Goal: Task Accomplishment & Management: Complete application form

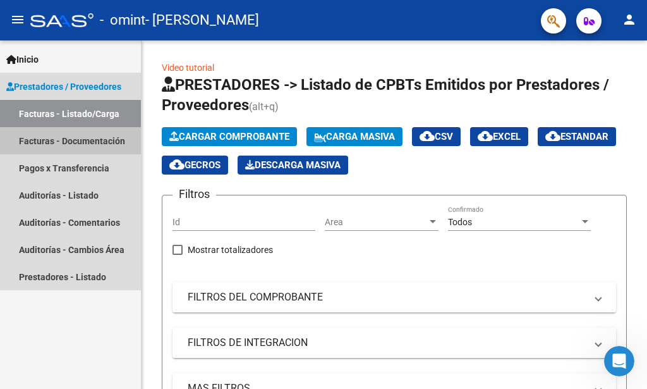
click at [84, 140] on link "Facturas - Documentación" at bounding box center [70, 140] width 141 height 27
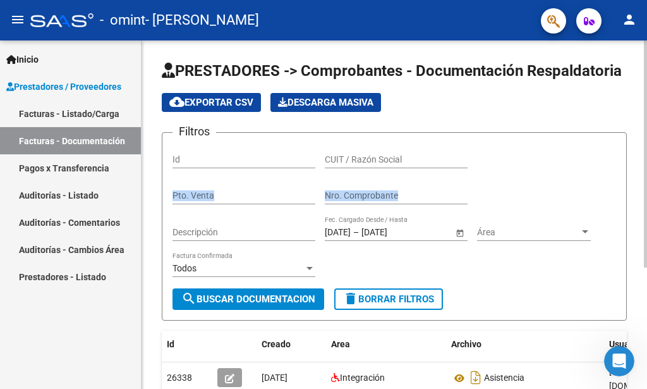
drag, startPoint x: 642, startPoint y: 138, endPoint x: 642, endPoint y: 214, distance: 76.5
click at [637, 214] on div "PRESTADORES -> Comprobantes - Documentación Respaldatoria cloud_download Export…" at bounding box center [395, 302] width 506 height 525
click at [85, 102] on link "Facturas - Listado/Carga" at bounding box center [70, 113] width 141 height 27
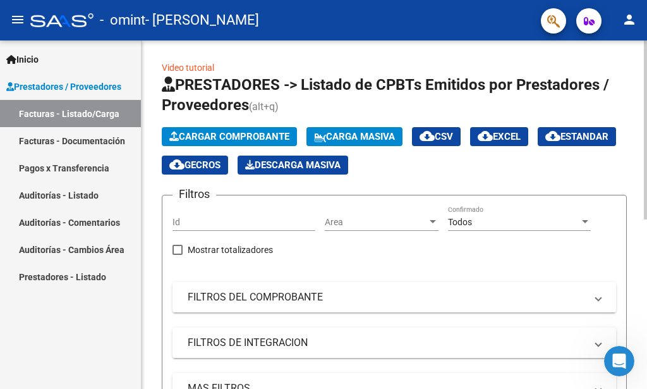
click at [238, 131] on span "Cargar Comprobante" at bounding box center [229, 136] width 120 height 11
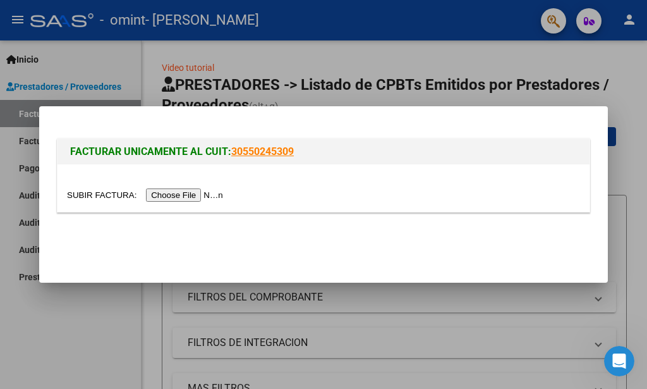
click at [199, 195] on input "file" at bounding box center [147, 194] width 160 height 13
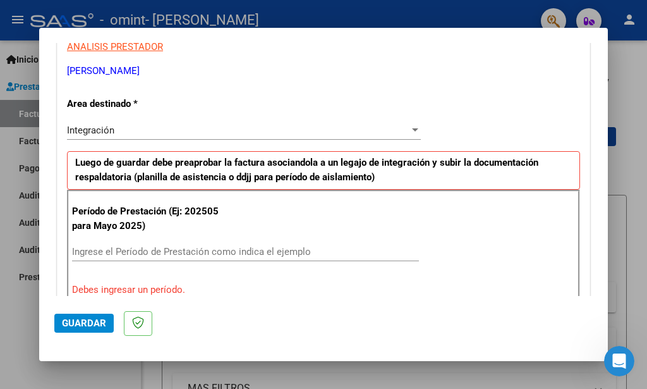
scroll to position [274, 0]
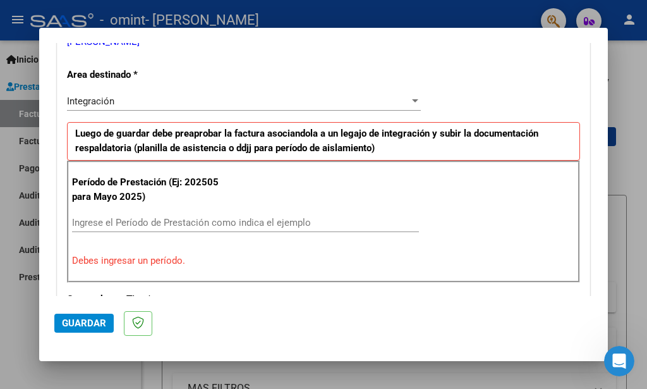
click at [241, 218] on input "Ingrese el Período de Prestación como indica el ejemplo" at bounding box center [245, 222] width 347 height 11
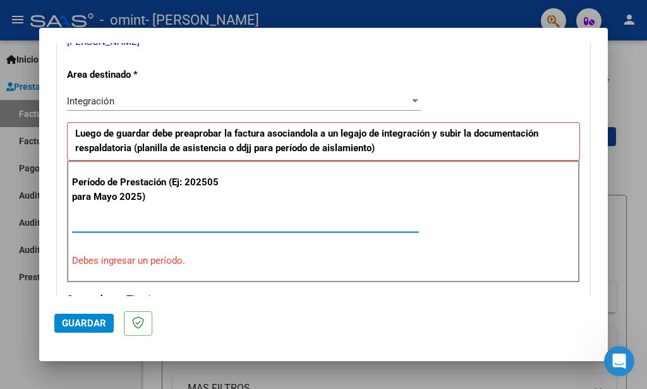
click at [241, 218] on input "Ingrese el Período de Prestación como indica el ejemplo" at bounding box center [245, 222] width 347 height 11
click at [245, 225] on input "Ingrese el Período de Prestación como indica el ejemplo" at bounding box center [245, 222] width 347 height 11
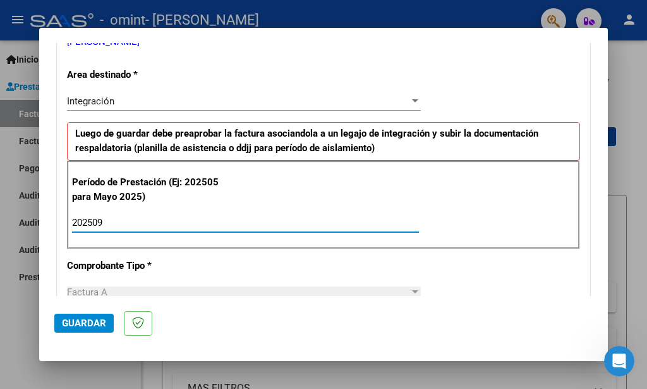
type input "202509"
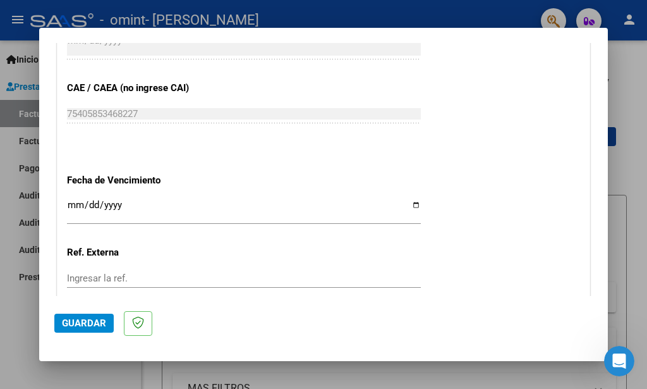
scroll to position [776, 0]
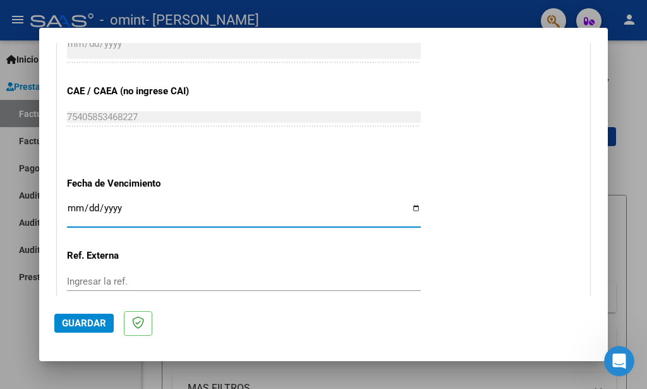
click at [410, 210] on input "Ingresar la fecha" at bounding box center [244, 213] width 354 height 20
type input "[DATE]"
click at [80, 322] on span "Guardar" at bounding box center [84, 322] width 44 height 11
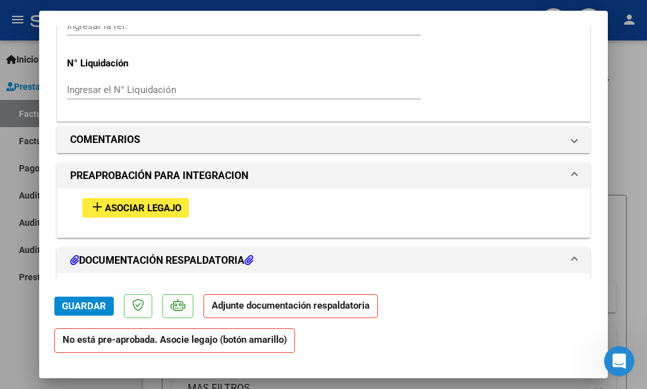
scroll to position [1034, 0]
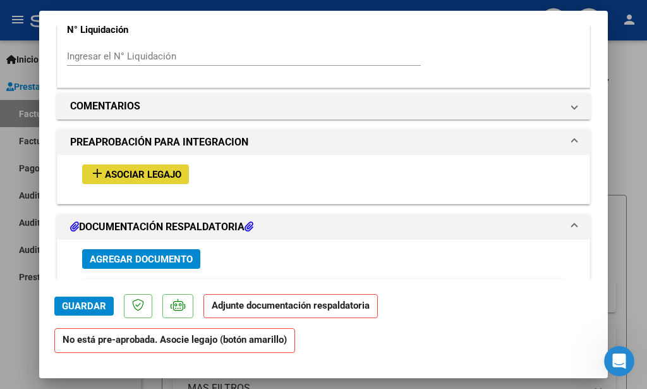
click at [177, 180] on span "Asociar Legajo" at bounding box center [143, 174] width 76 height 11
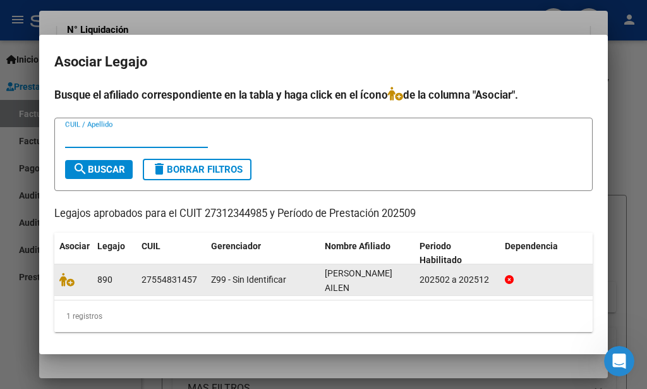
click at [94, 283] on datatable-body-cell "890" at bounding box center [114, 279] width 44 height 31
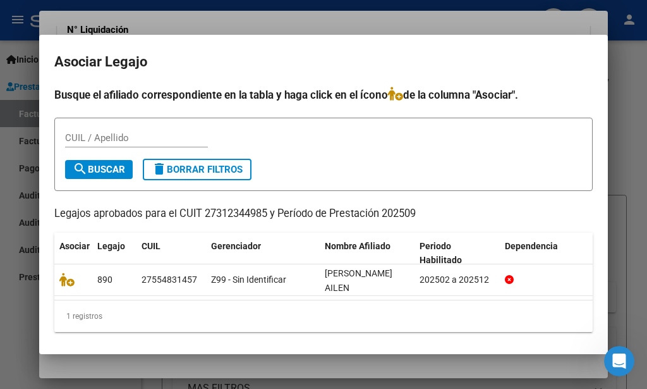
scroll to position [12, 0]
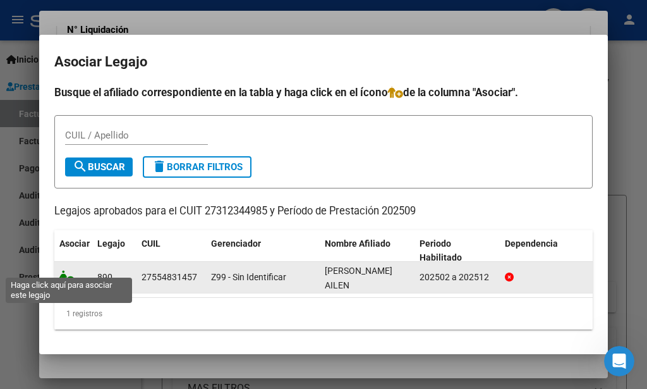
click at [65, 270] on icon at bounding box center [66, 277] width 15 height 14
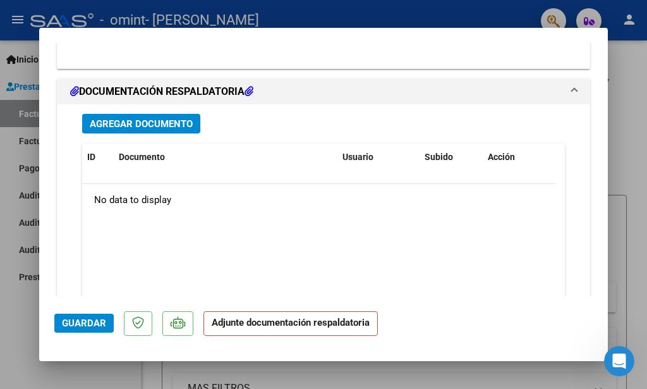
scroll to position [1379, 0]
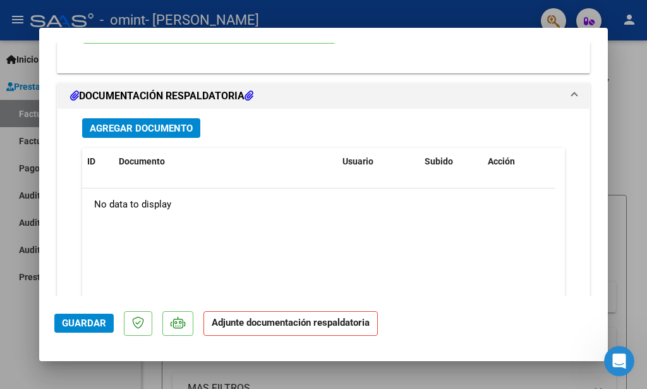
click at [168, 132] on span "Agregar Documento" at bounding box center [141, 128] width 103 height 11
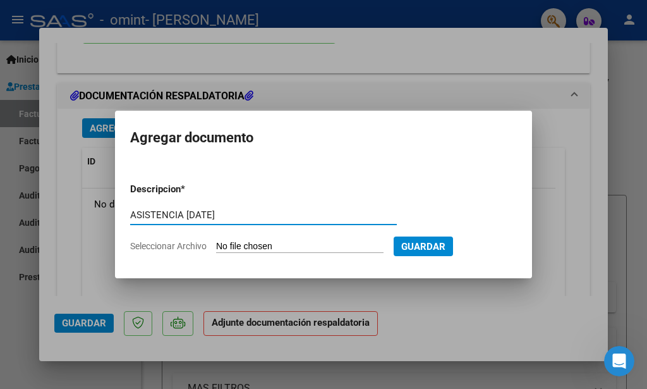
type input "ASISTENCIA [DATE]"
click at [446, 246] on span "Guardar" at bounding box center [423, 246] width 44 height 11
click at [287, 250] on input "Seleccionar Archivo" at bounding box center [299, 247] width 167 height 12
type input "C:\fakepath\ASISTENCIA [PERSON_NAME] 2025.pdf"
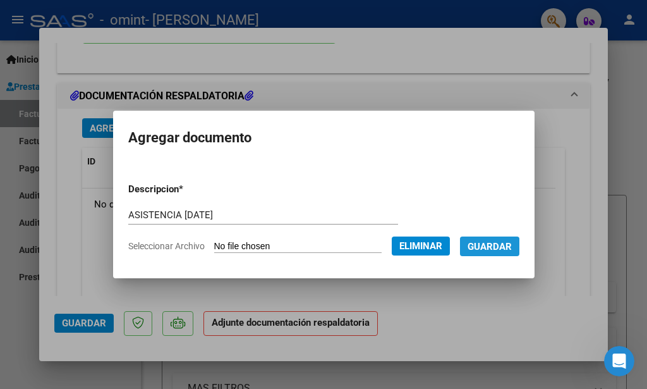
click at [499, 253] on button "Guardar" at bounding box center [489, 246] width 59 height 20
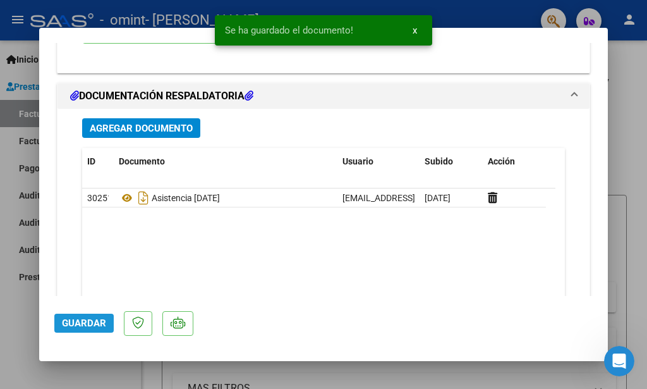
click at [94, 319] on span "Guardar" at bounding box center [84, 322] width 44 height 11
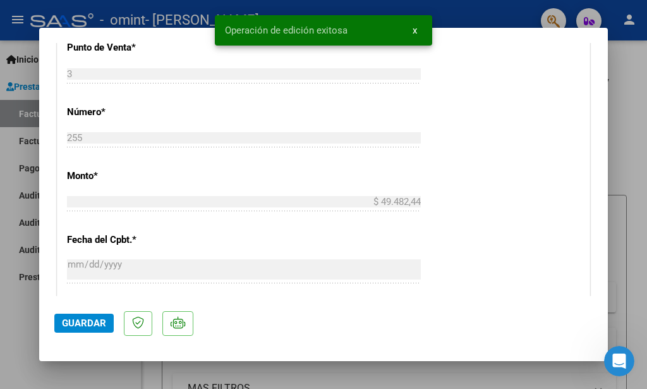
scroll to position [0, 0]
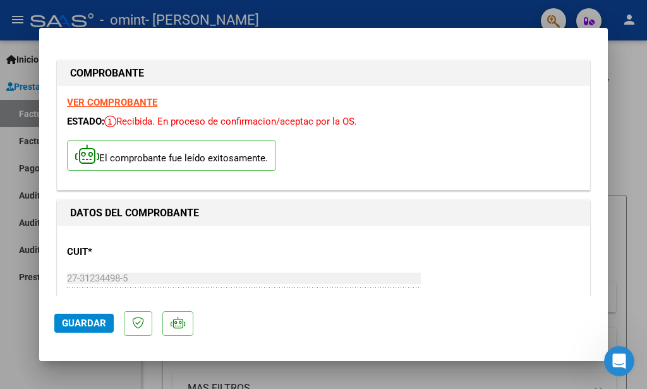
click at [637, 195] on div at bounding box center [323, 194] width 647 height 389
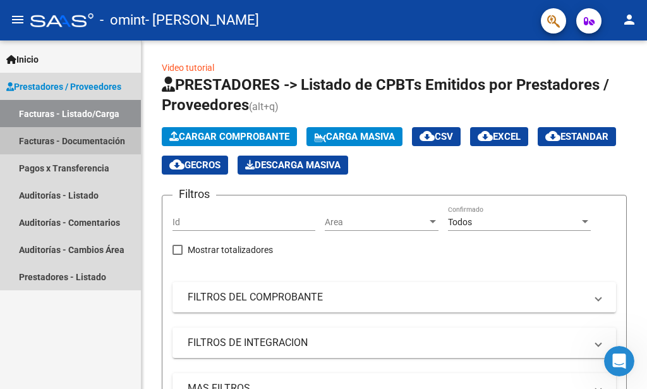
click at [74, 136] on link "Facturas - Documentación" at bounding box center [70, 140] width 141 height 27
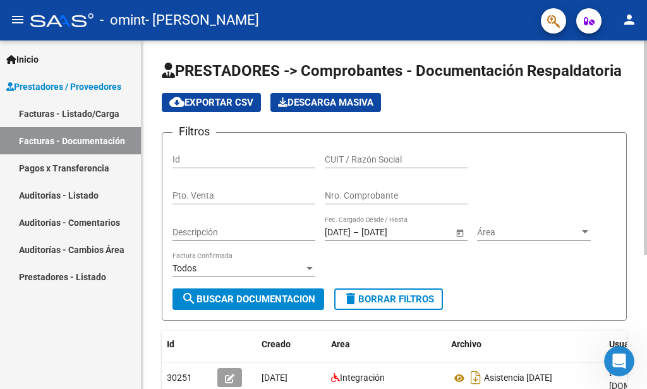
drag, startPoint x: 642, startPoint y: 149, endPoint x: 642, endPoint y: 221, distance: 72.1
click at [637, 219] on div "PRESTADORES -> Comprobantes - Documentación Respaldatoria cloud_download Export…" at bounding box center [395, 318] width 506 height 556
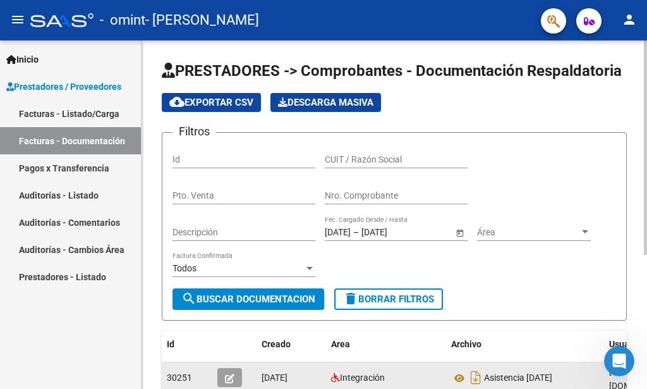
click at [403, 375] on div "Integración" at bounding box center [386, 377] width 110 height 15
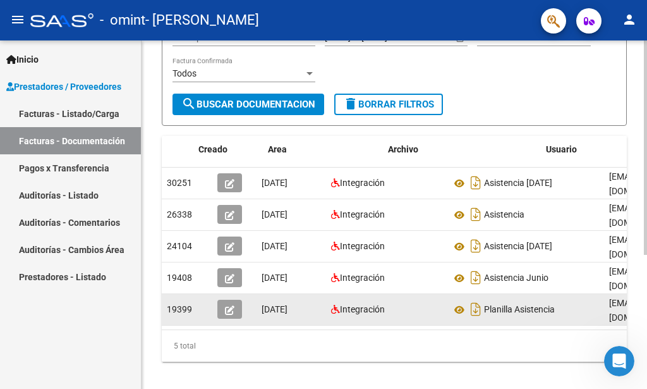
scroll to position [0, 63]
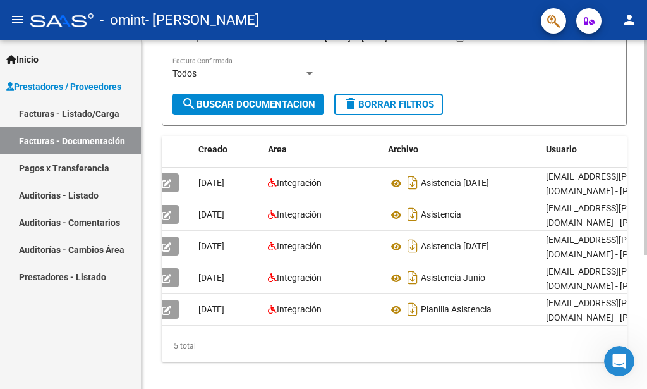
drag, startPoint x: 439, startPoint y: 358, endPoint x: 556, endPoint y: 329, distance: 120.5
click at [556, 329] on div "Id Creado Area Archivo Usuario Acción 30251 [DATE] Integración Asistencia [DATE…" at bounding box center [394, 249] width 465 height 226
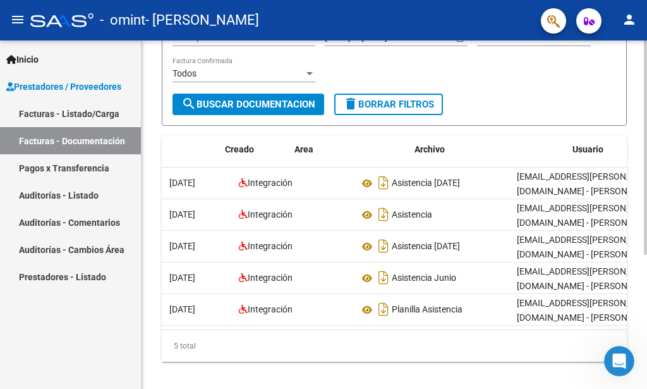
scroll to position [0, 0]
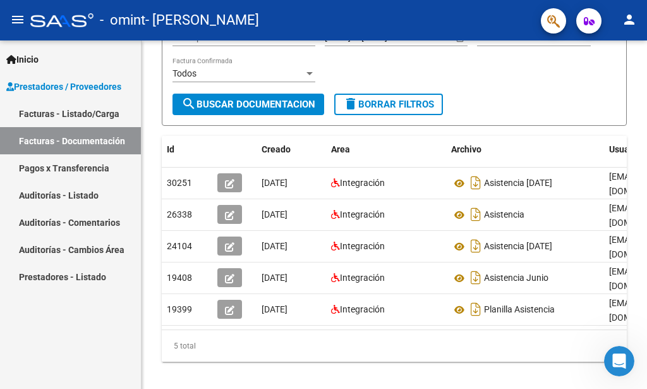
click at [79, 169] on link "Pagos x Transferencia" at bounding box center [70, 167] width 141 height 27
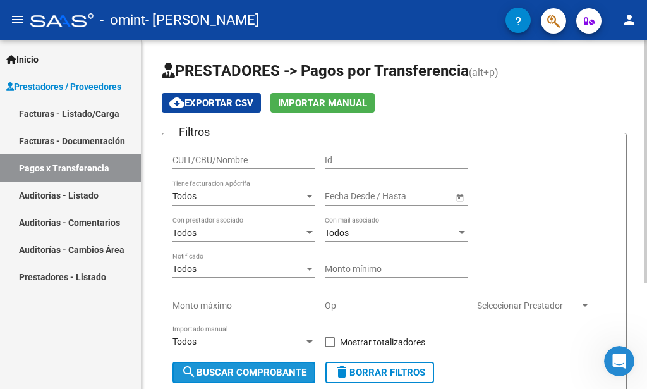
click at [261, 374] on span "search Buscar Comprobante" at bounding box center [243, 372] width 125 height 11
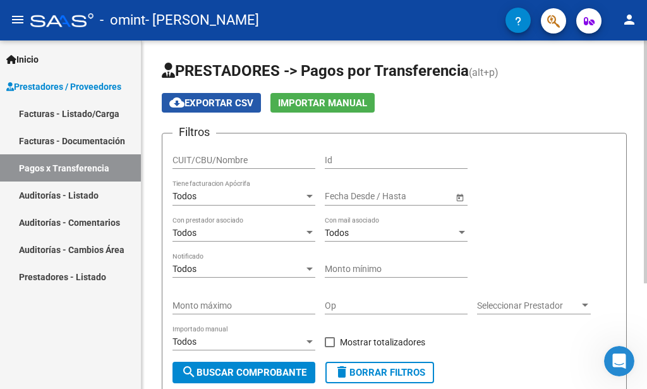
click at [219, 104] on span "cloud_download Exportar CSV" at bounding box center [211, 102] width 84 height 11
click at [62, 194] on link "Auditorías - Listado" at bounding box center [70, 194] width 141 height 27
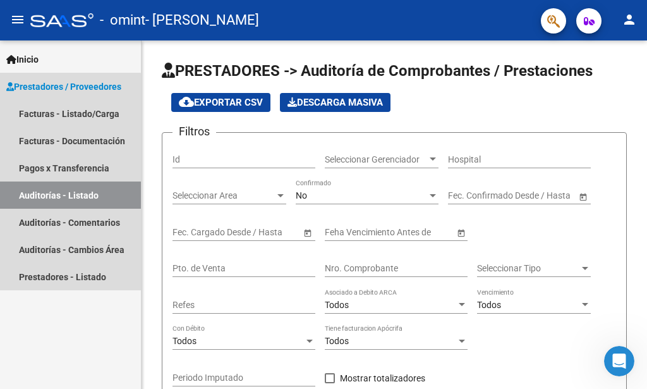
click at [52, 192] on link "Auditorías - Listado" at bounding box center [70, 194] width 141 height 27
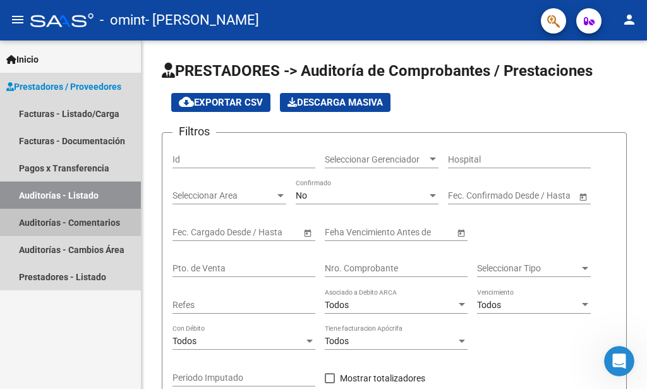
click at [42, 219] on link "Auditorías - Comentarios" at bounding box center [70, 222] width 141 height 27
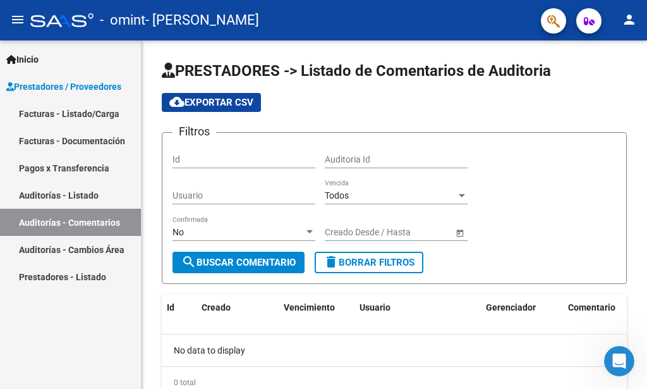
click at [40, 250] on link "Auditorías - Cambios Área" at bounding box center [70, 249] width 141 height 27
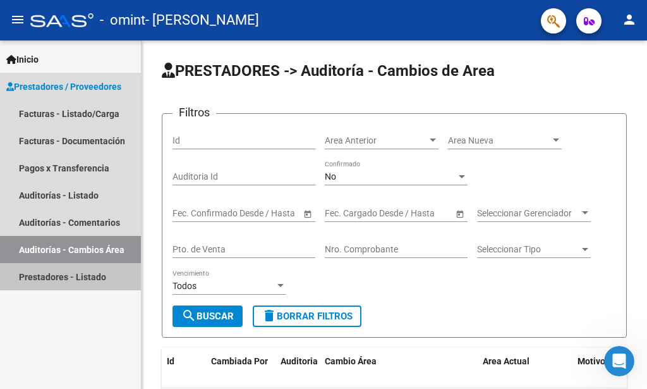
click at [39, 277] on link "Prestadores - Listado" at bounding box center [70, 276] width 141 height 27
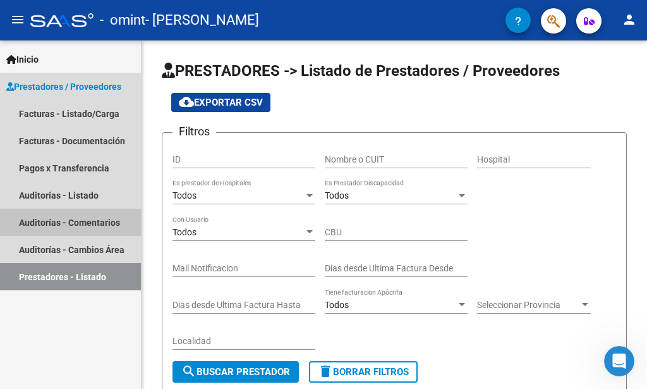
click at [42, 222] on link "Auditorías - Comentarios" at bounding box center [70, 222] width 141 height 27
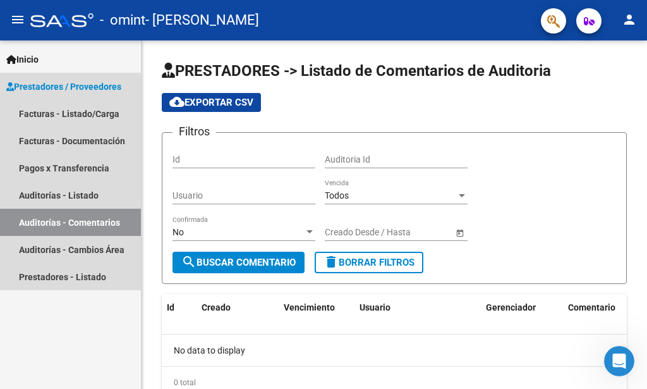
click at [71, 85] on span "Prestadores / Proveedores" at bounding box center [63, 87] width 115 height 14
